Goal: Understand process/instructions: Learn how to perform a task or action

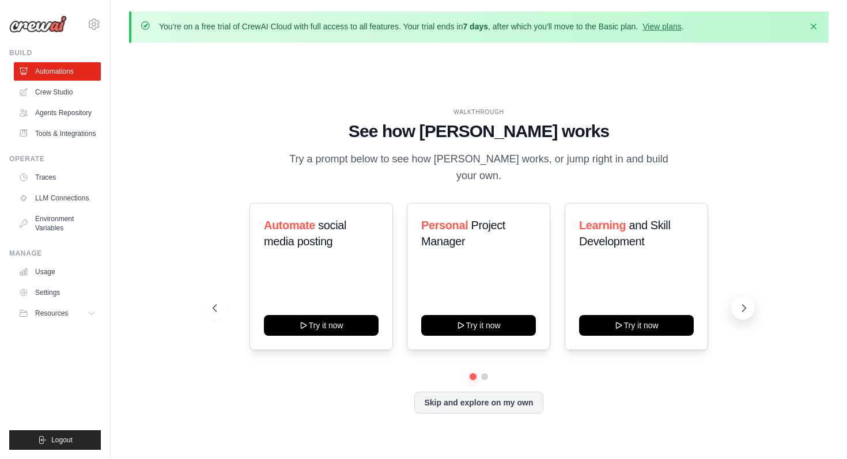
click at [747, 305] on icon at bounding box center [744, 308] width 12 height 12
click at [748, 306] on icon at bounding box center [744, 308] width 12 height 12
click at [525, 403] on button "Skip and explore on my own" at bounding box center [478, 401] width 128 height 22
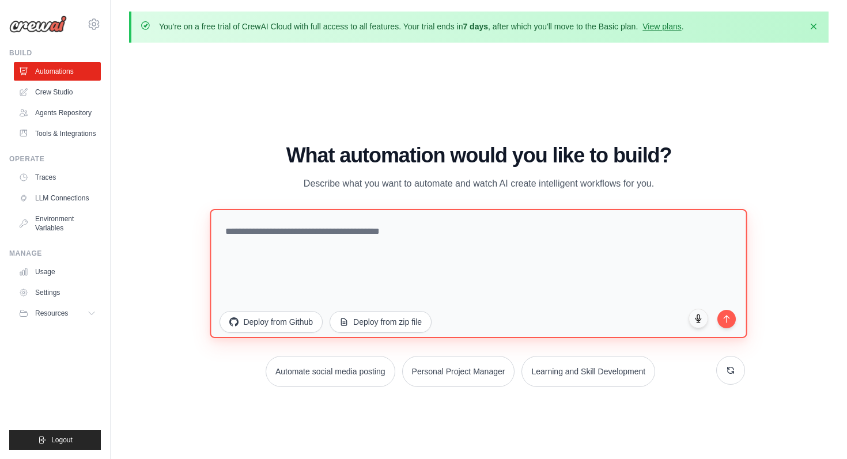
click at [562, 263] on textarea at bounding box center [478, 272] width 537 height 129
click at [373, 244] on textarea "To enrich screen reader interactions, please activate Accessibility in Grammarl…" at bounding box center [478, 272] width 537 height 129
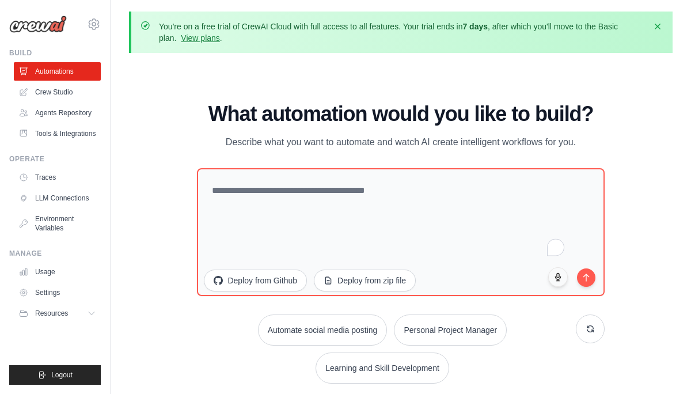
click at [644, 109] on div "WALKTHROUGH See how [PERSON_NAME] works Try a prompt below to see how [PERSON_N…" at bounding box center [401, 247] width 544 height 371
